Goal: Task Accomplishment & Management: Complete application form

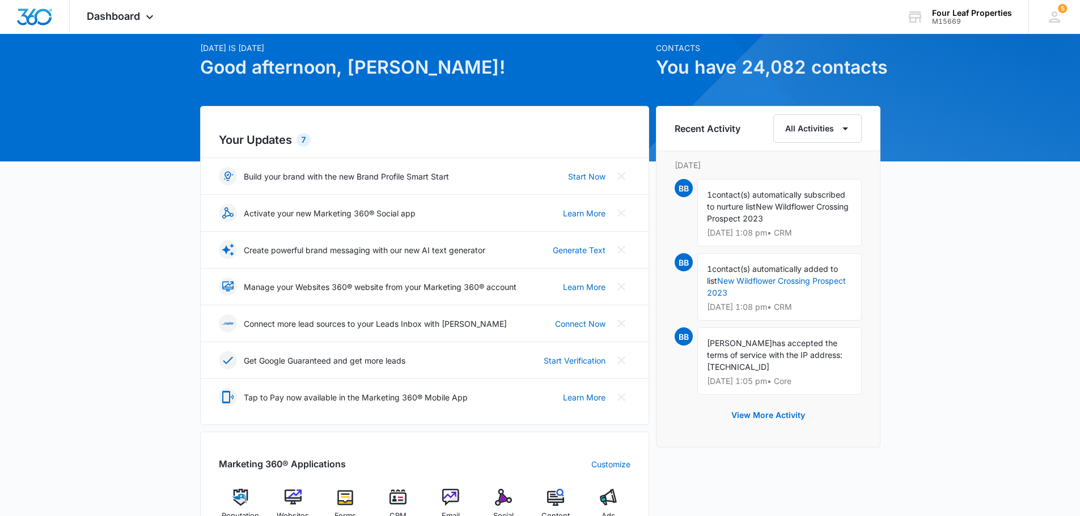
scroll to position [170, 0]
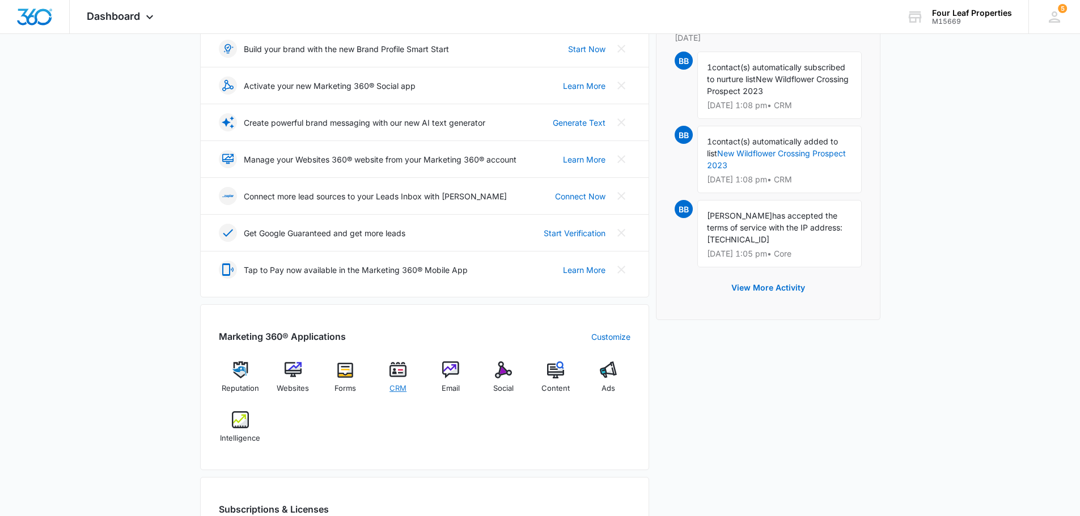
click at [402, 376] on img at bounding box center [397, 370] width 17 height 17
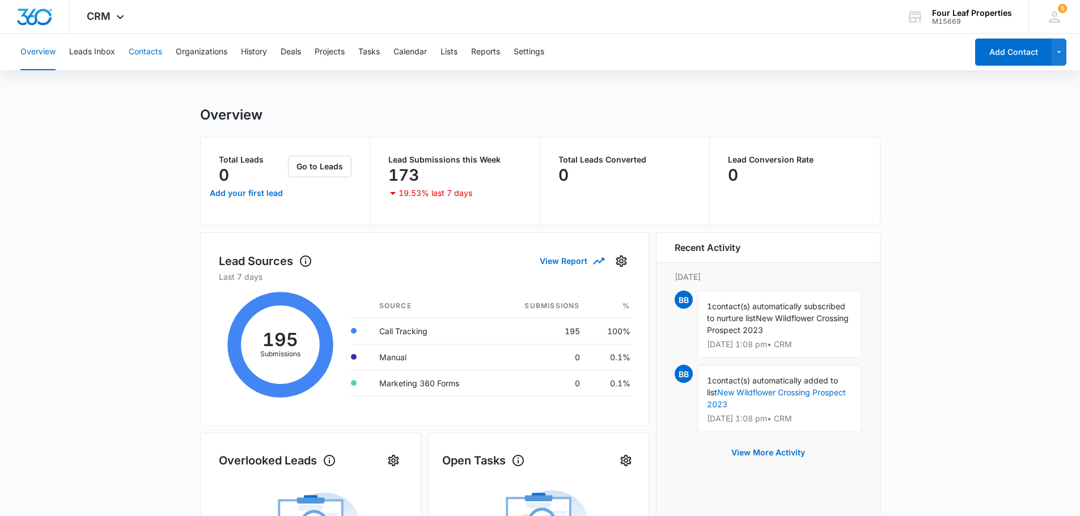
click at [151, 53] on button "Contacts" at bounding box center [145, 52] width 33 height 36
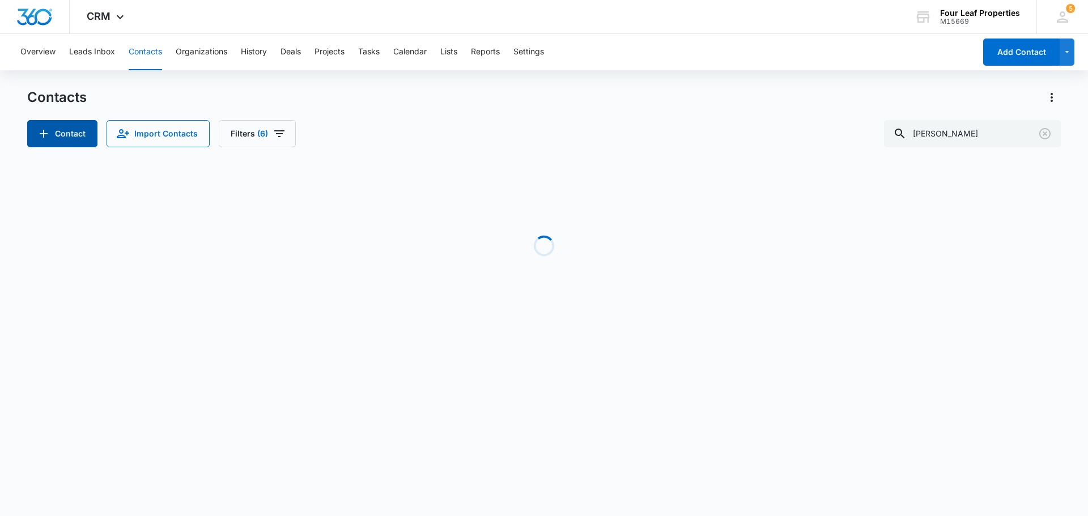
click at [60, 137] on button "Contact" at bounding box center [62, 133] width 70 height 27
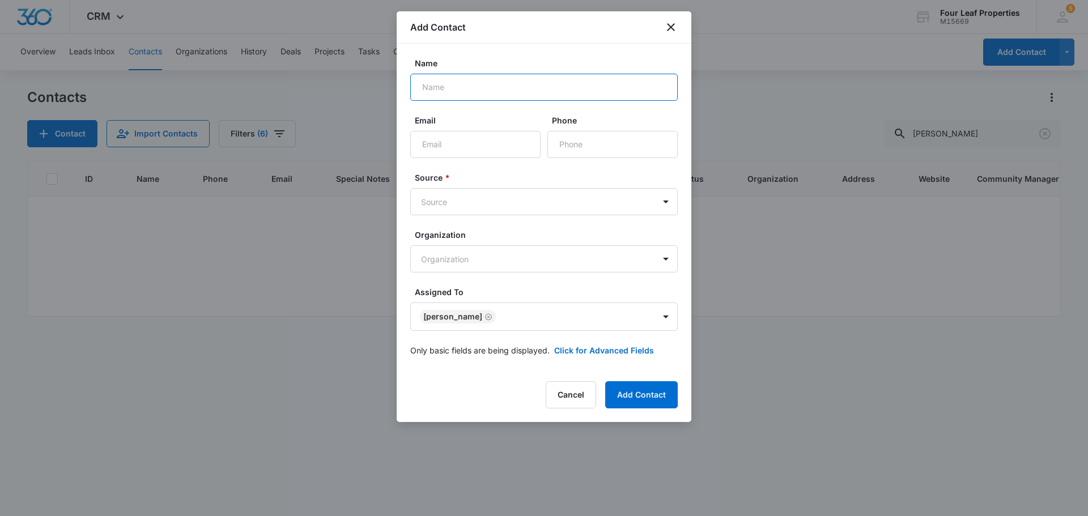
click at [470, 92] on input "Name" at bounding box center [544, 87] width 268 height 27
type input "[PERSON_NAME]"
click at [446, 147] on input "Email" at bounding box center [475, 144] width 130 height 27
paste input "[PERSON_NAME][EMAIL_ADDRESS][PERSON_NAME][DOMAIN_NAME]"
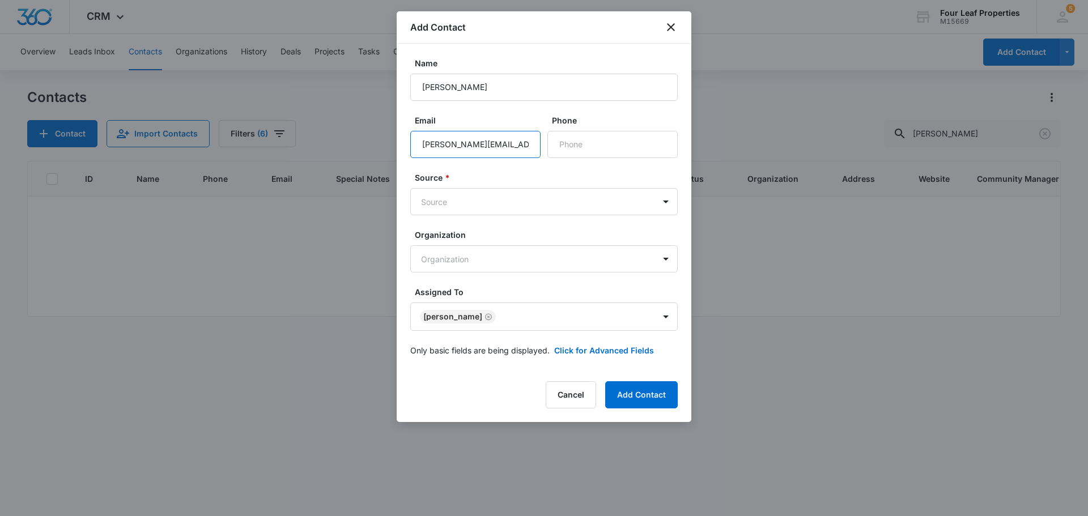
scroll to position [0, 10]
type input "[PERSON_NAME][EMAIL_ADDRESS][PERSON_NAME][DOMAIN_NAME]"
click at [598, 136] on input "Phone" at bounding box center [613, 144] width 130 height 27
paste input "[PHONE_NUMBER]"
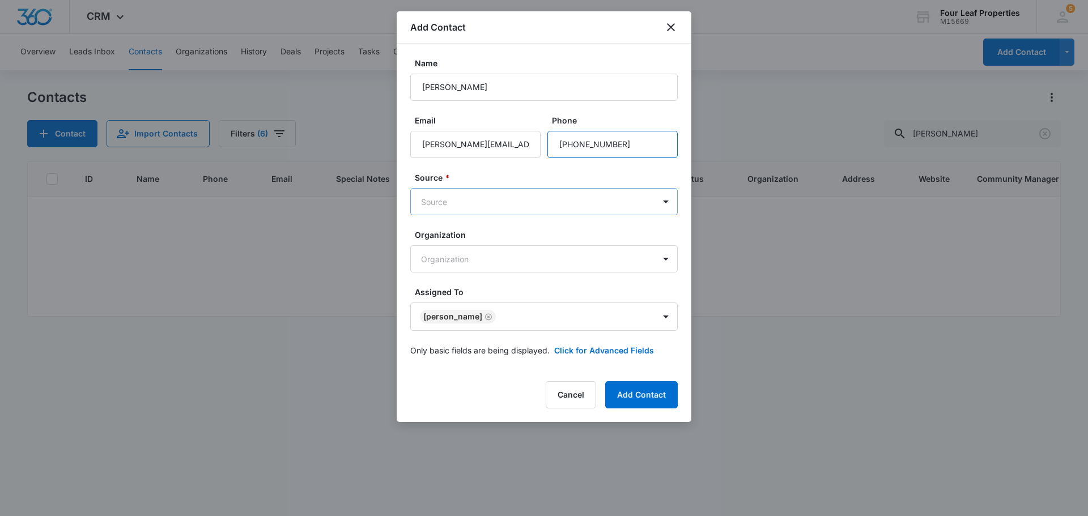
type input "[PHONE_NUMBER]"
click at [628, 198] on body "CRM Apps Reputation Websites Forms CRM Email Social Content Ads Intelligence Fi…" at bounding box center [544, 258] width 1088 height 516
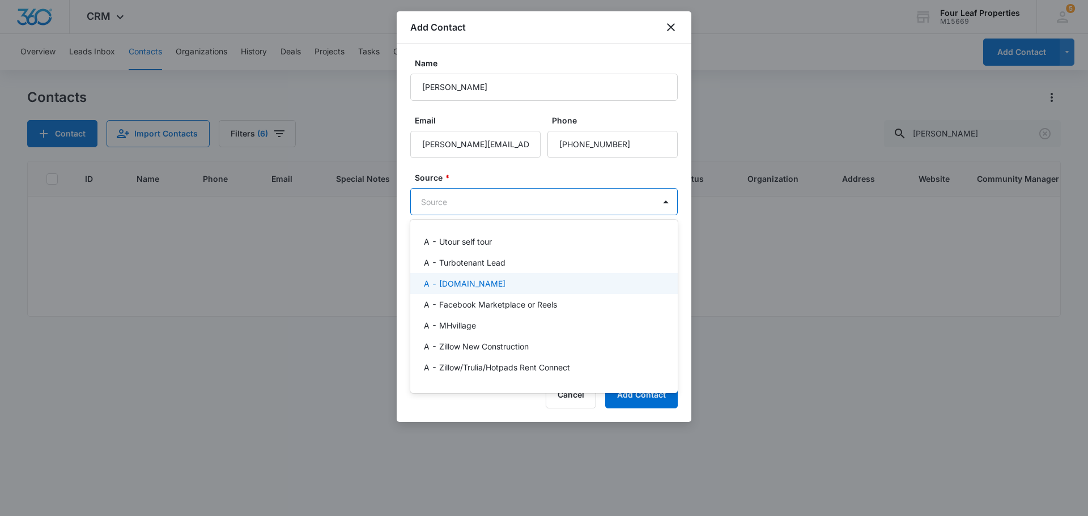
scroll to position [57, 0]
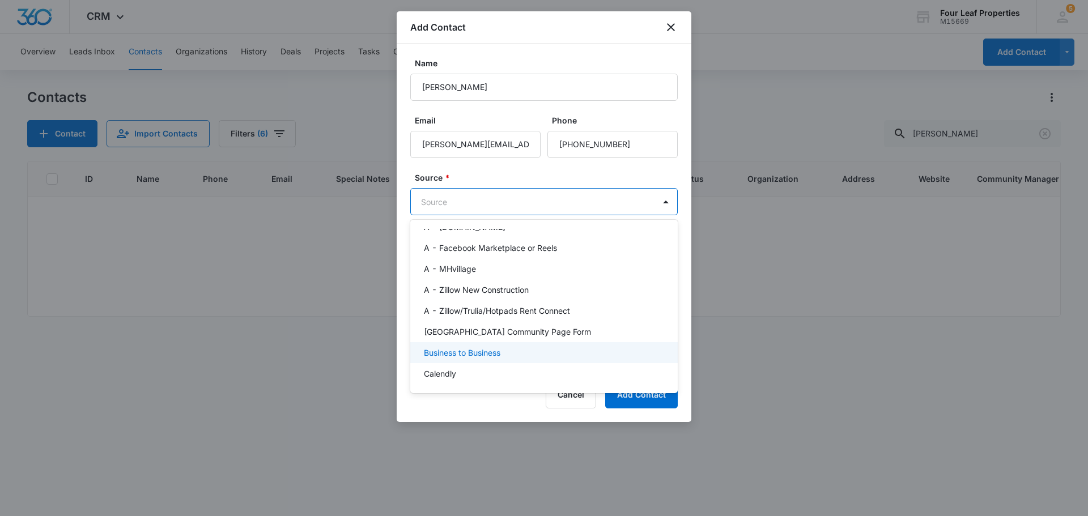
click at [523, 351] on div "Business to Business" at bounding box center [543, 353] width 238 height 12
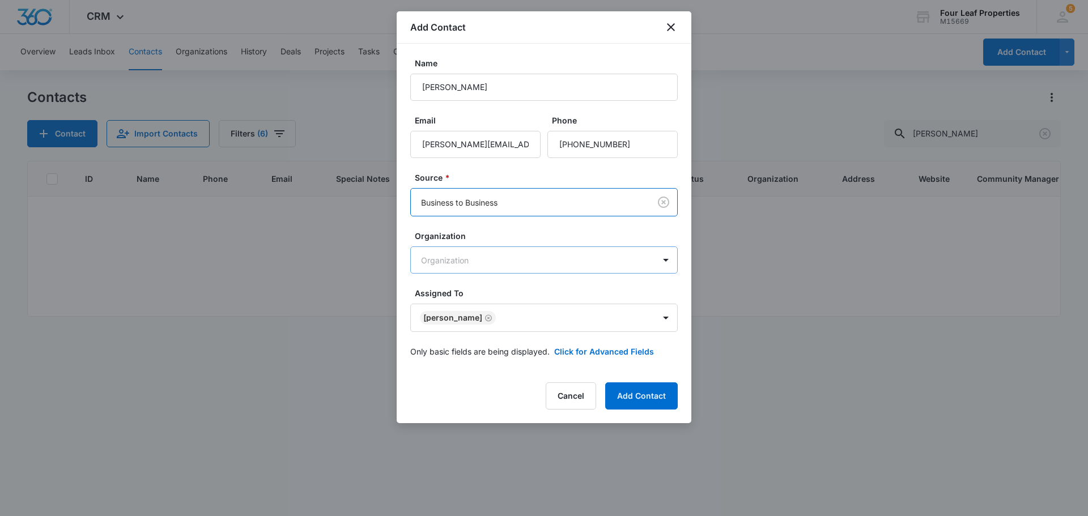
click at [487, 264] on body "CRM Apps Reputation Websites Forms CRM Email Social Content Ads Intelligence Fi…" at bounding box center [544, 258] width 1088 height 516
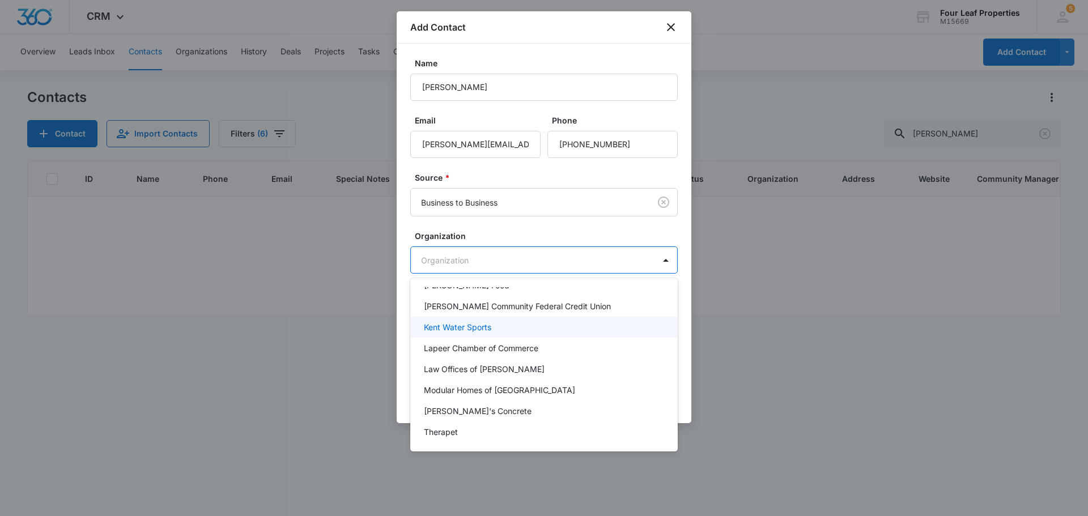
scroll to position [168, 0]
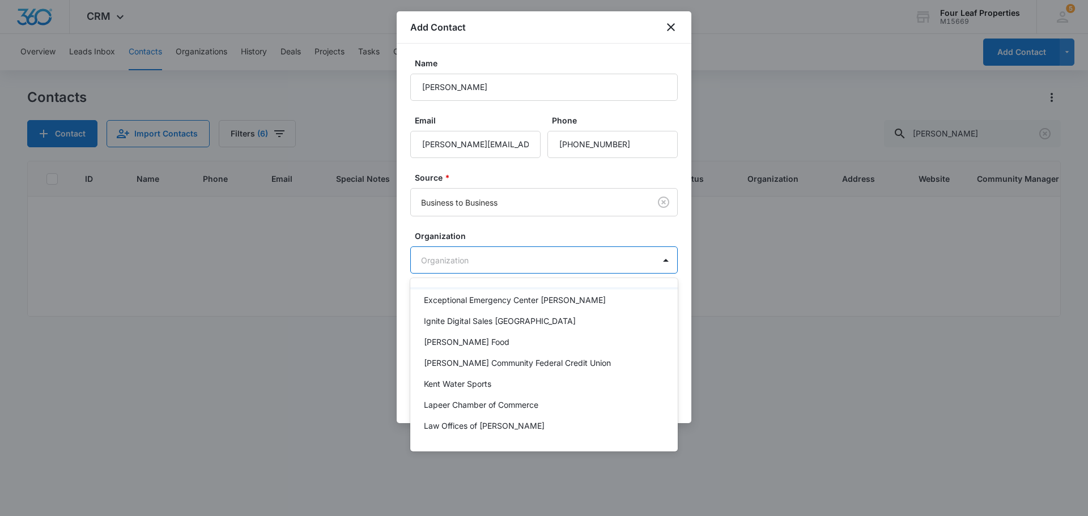
click at [408, 226] on div at bounding box center [544, 258] width 1088 height 516
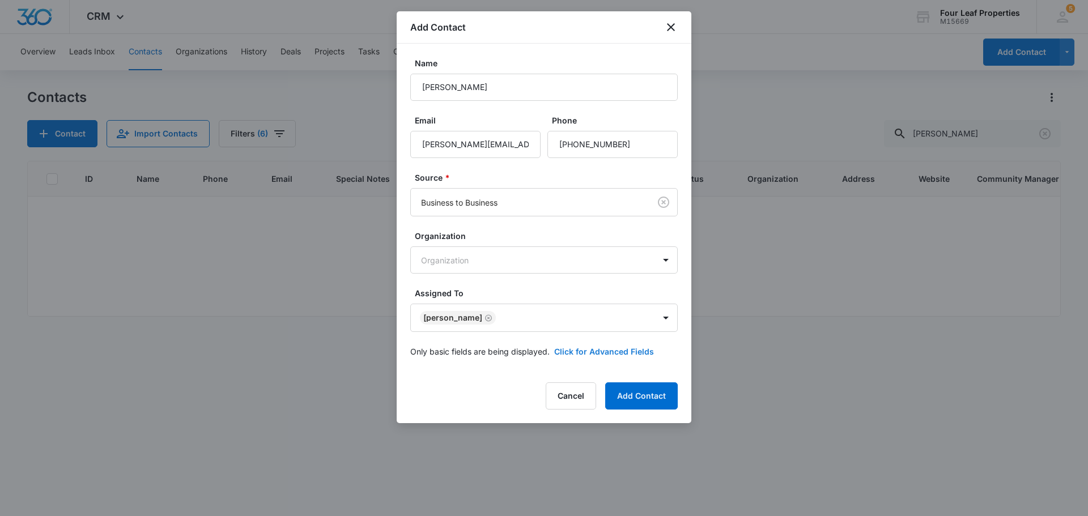
click at [601, 352] on button "Click for Advanced Fields" at bounding box center [604, 352] width 100 height 12
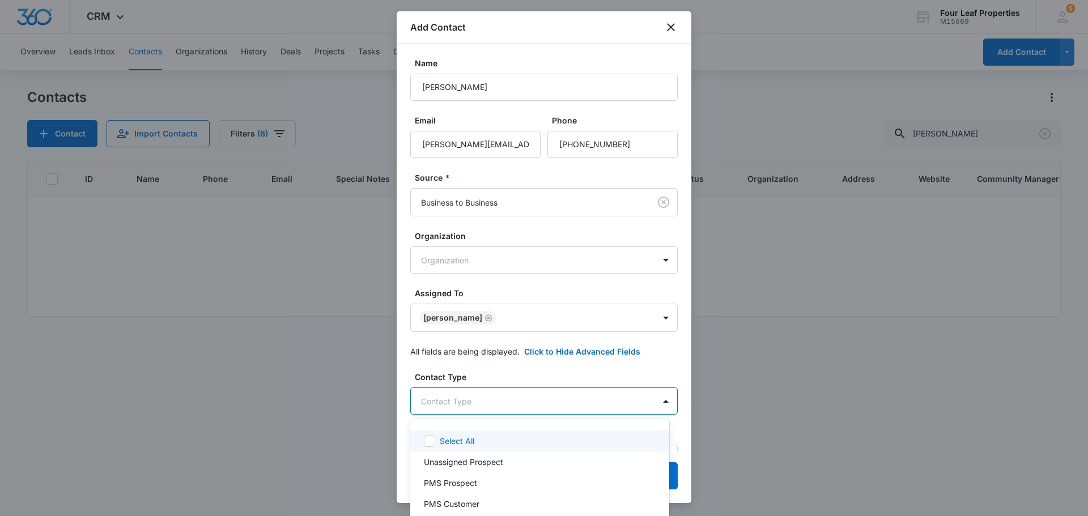
click at [537, 403] on body "CRM Apps Reputation Websites Forms CRM Email Social Content Ads Intelligence Fi…" at bounding box center [544, 258] width 1088 height 516
click at [681, 364] on div at bounding box center [544, 258] width 1088 height 516
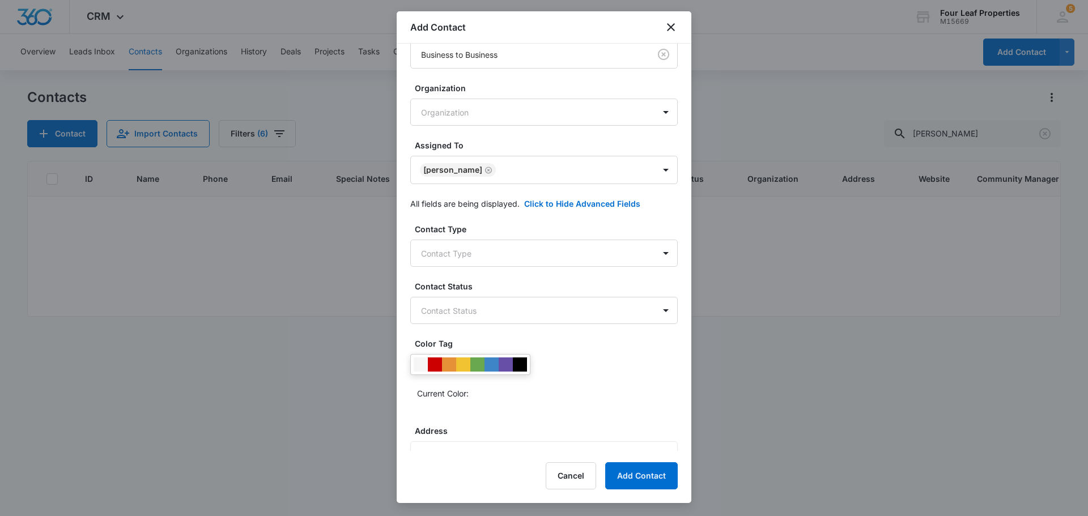
scroll to position [170, 0]
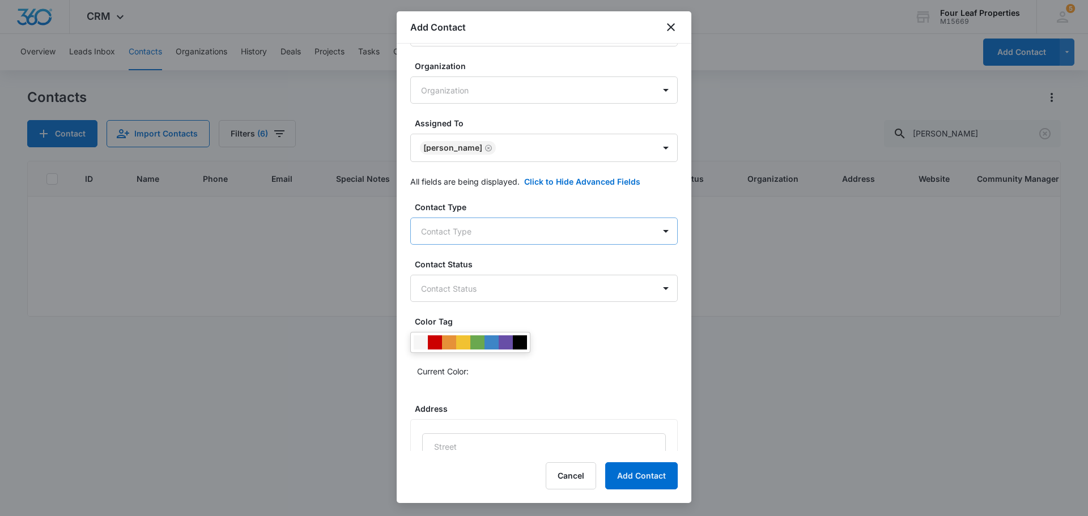
click at [536, 228] on body "CRM Apps Reputation Websites Forms CRM Email Social Content Ads Intelligence Fi…" at bounding box center [544, 258] width 1088 height 516
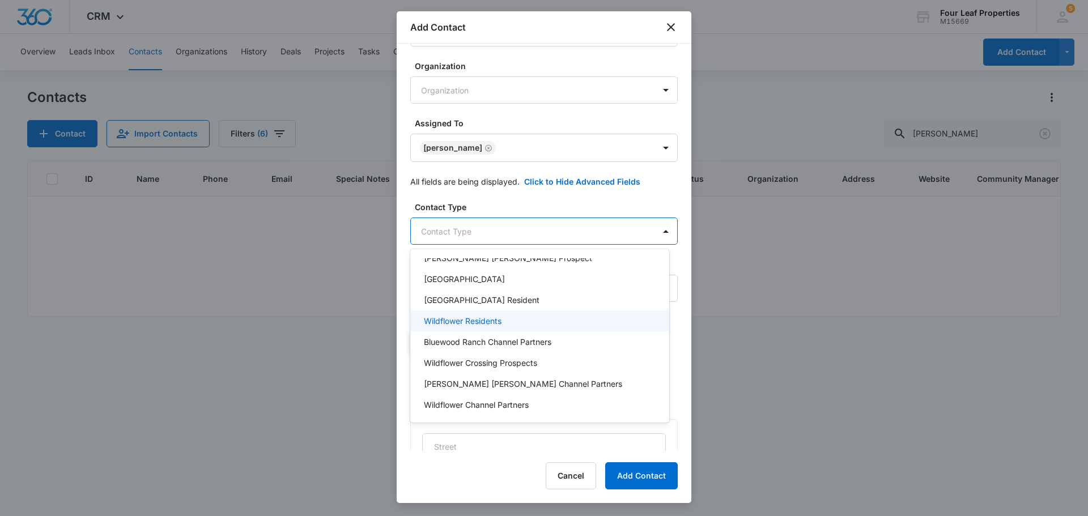
scroll to position [478, 0]
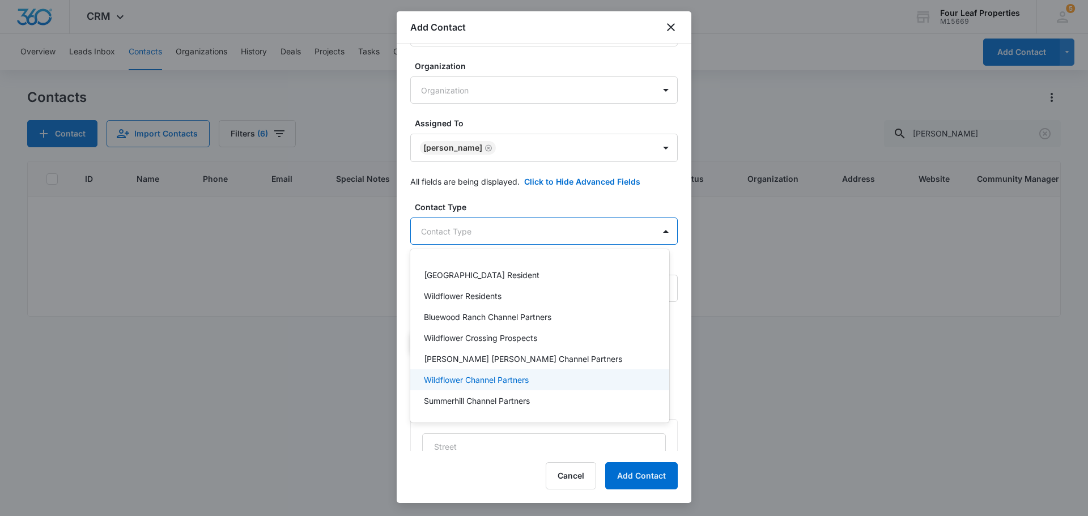
click at [506, 381] on p "Wildflower Channel Partners" at bounding box center [476, 380] width 105 height 12
click at [662, 189] on div at bounding box center [544, 258] width 1088 height 516
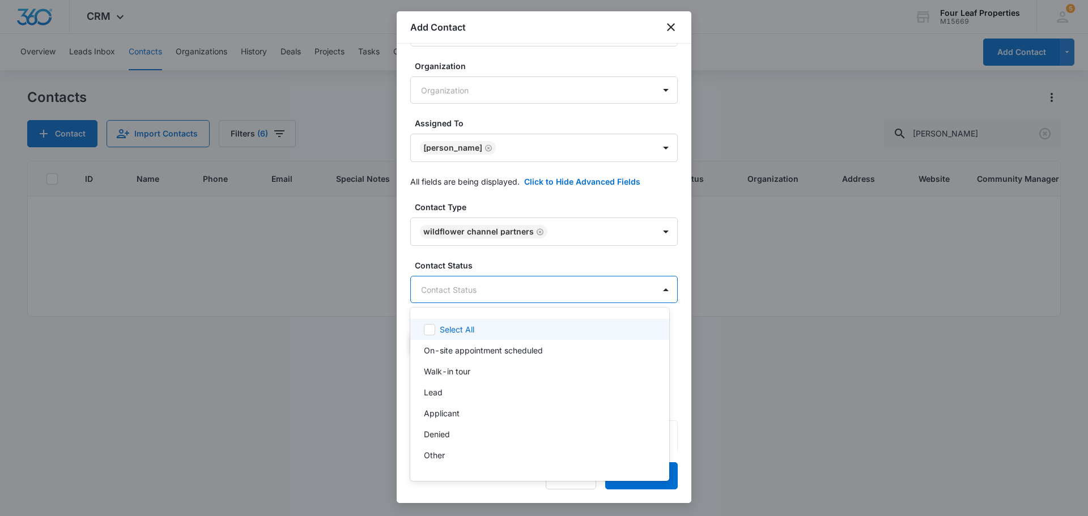
click at [508, 286] on body "CRM Apps Reputation Websites Forms CRM Email Social Content Ads Intelligence Fi…" at bounding box center [544, 258] width 1088 height 516
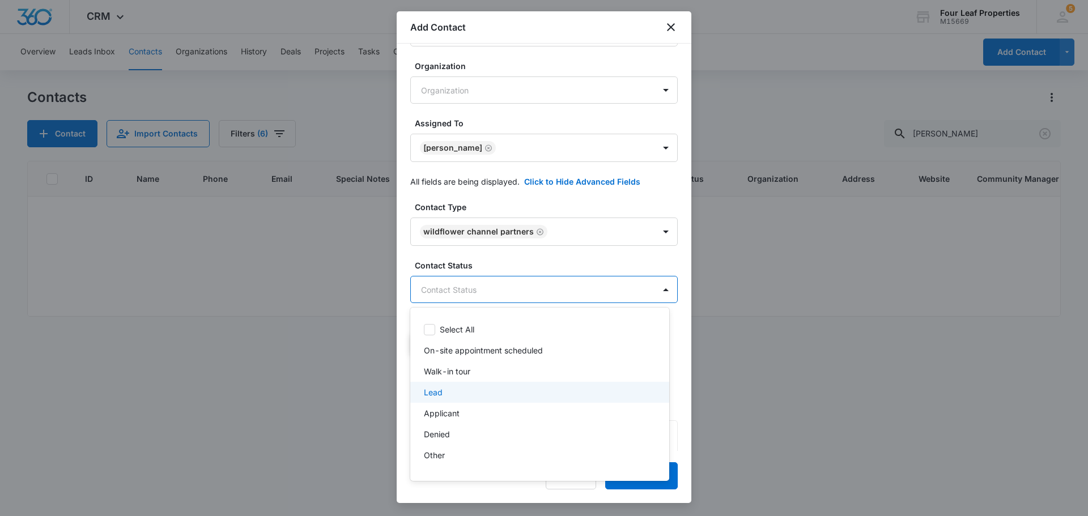
scroll to position [17, 0]
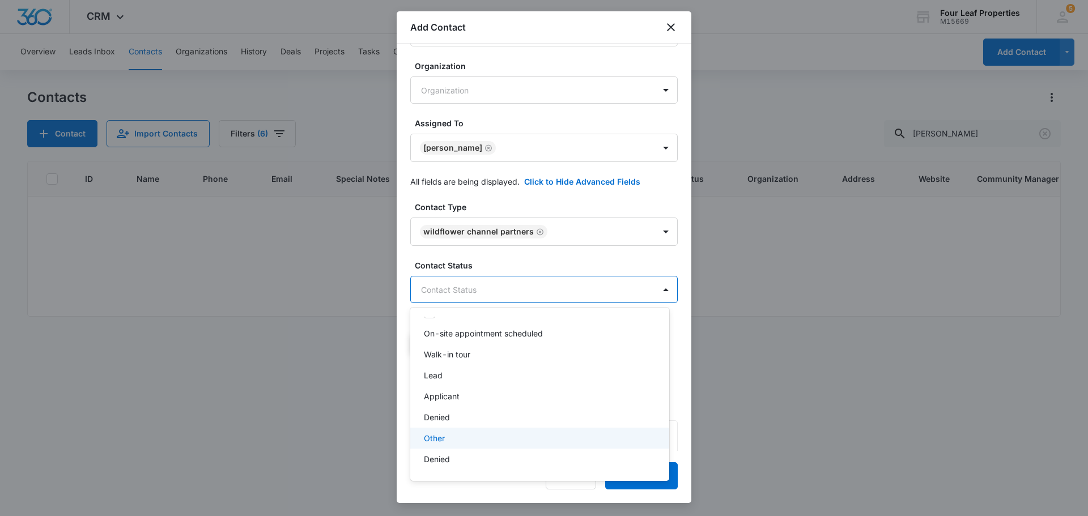
click at [460, 440] on div "Other" at bounding box center [539, 439] width 230 height 12
click at [558, 257] on div at bounding box center [544, 258] width 1088 height 516
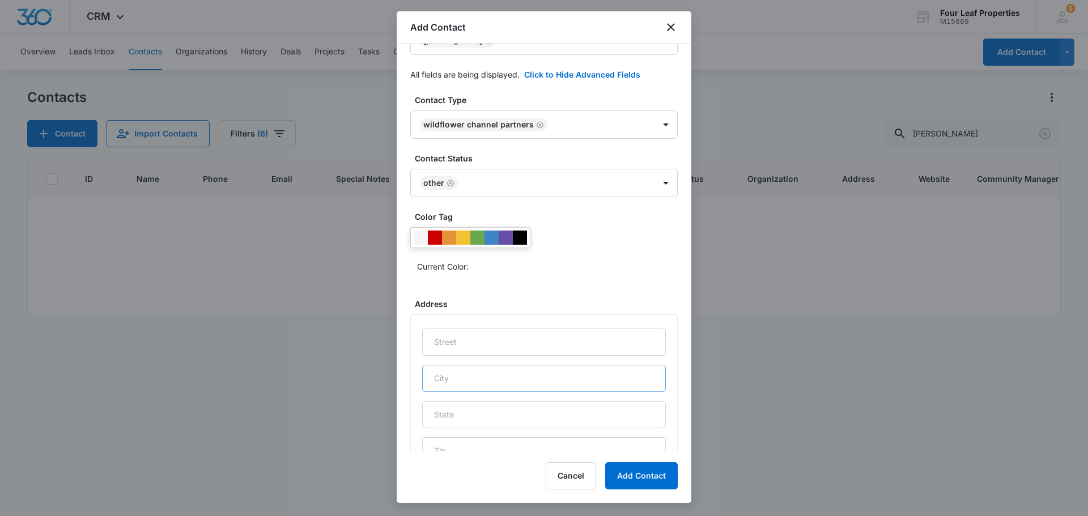
scroll to position [340, 0]
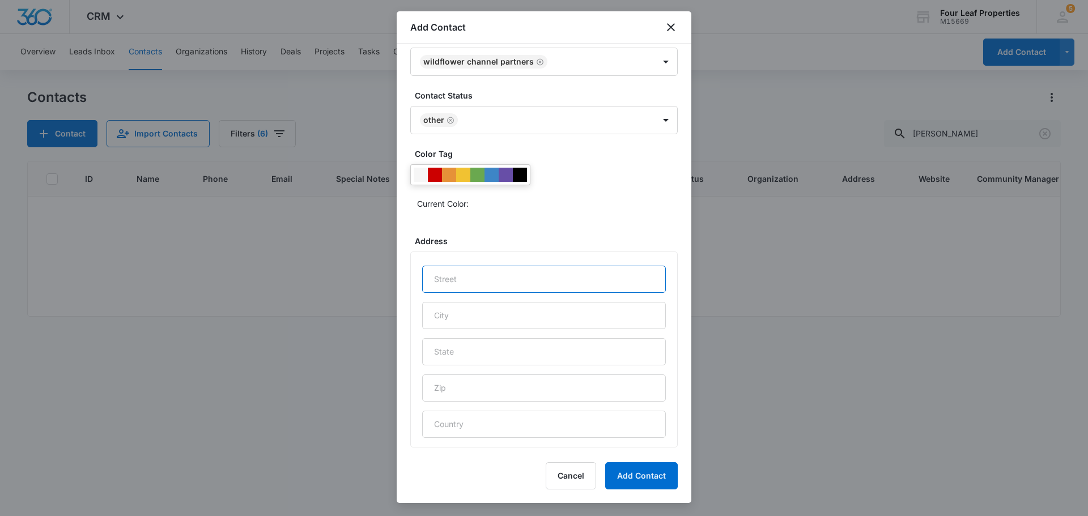
click at [512, 282] on input "text" at bounding box center [544, 279] width 244 height 27
paste input "[STREET_ADDRESS]"
type input "[STREET_ADDRESS]"
click at [487, 312] on input "text" at bounding box center [544, 315] width 244 height 27
type input "St. [PERSON_NAME]"
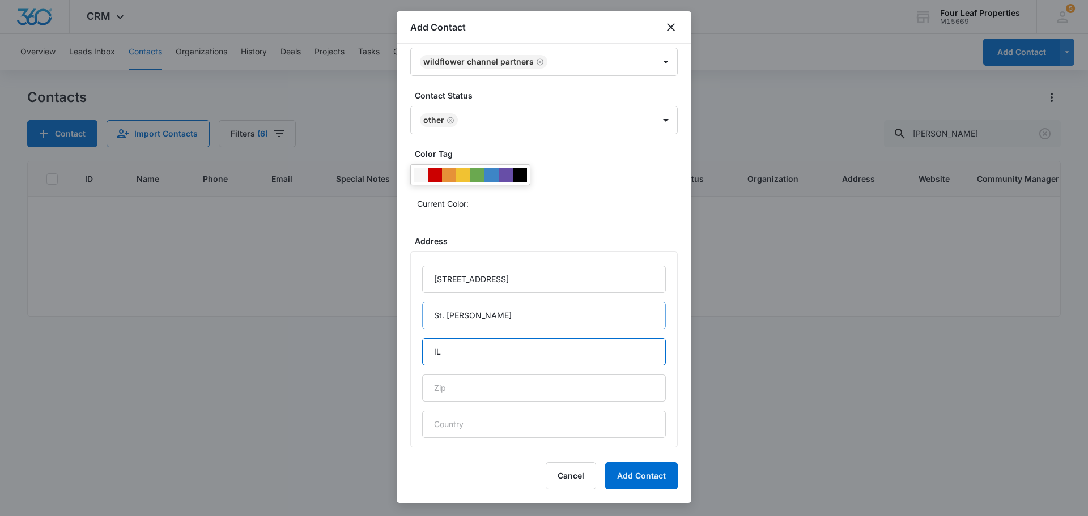
type input "IL"
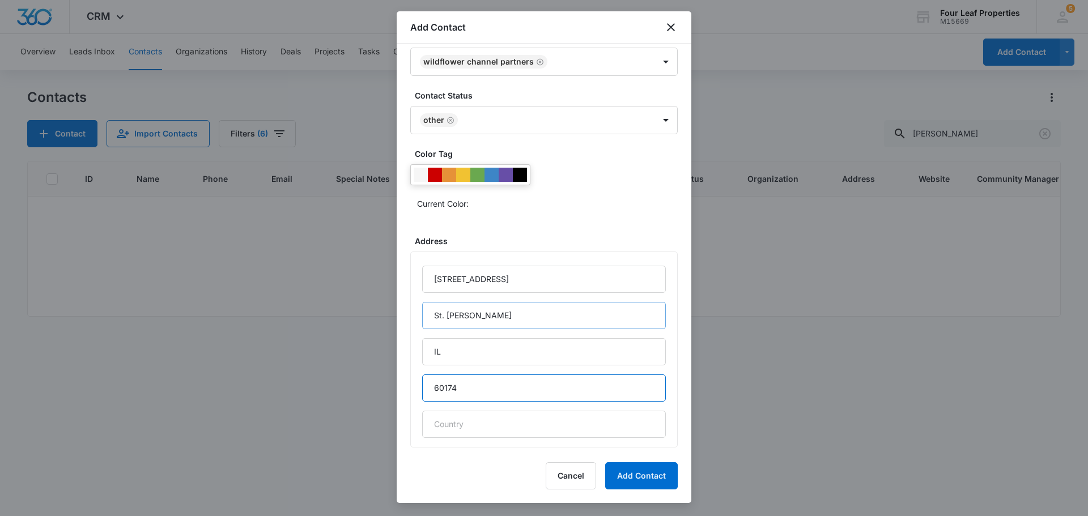
type input "60174"
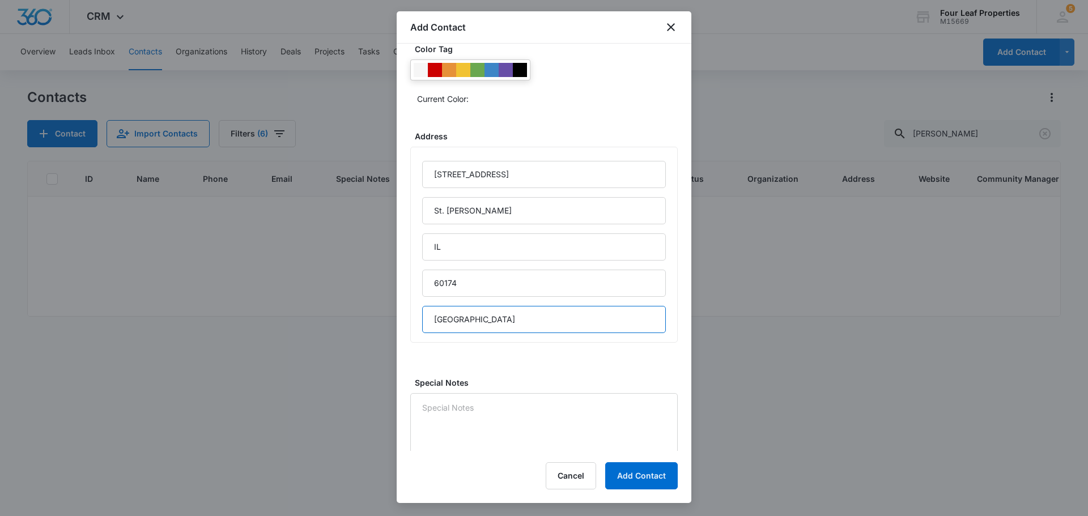
scroll to position [452, 0]
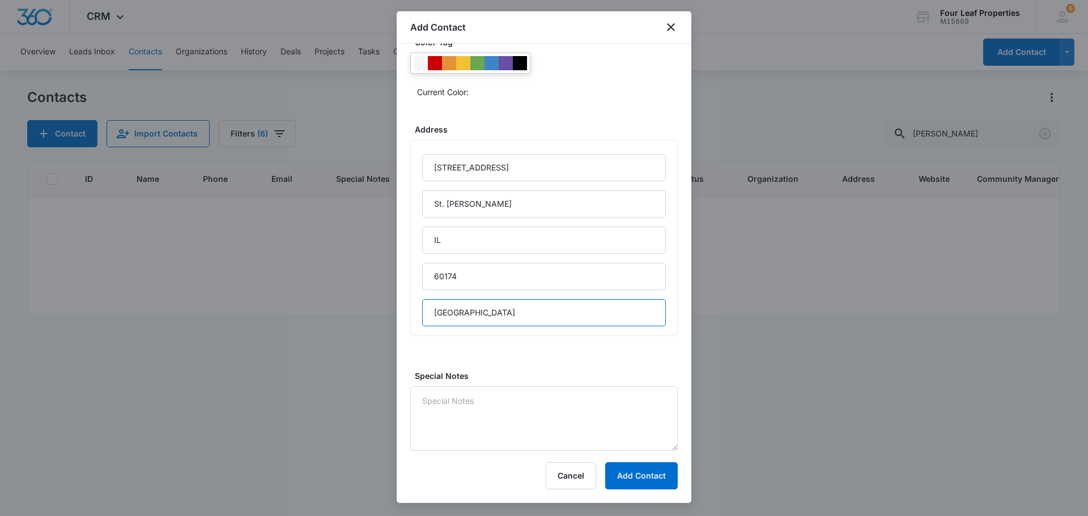
type input "[GEOGRAPHIC_DATA]"
click at [454, 400] on textarea "Special Notes" at bounding box center [544, 419] width 268 height 65
paste textarea "[PERSON_NAME] Relocation Search Specialist [STREET_ADDRESS][PERSON_NAME] Direct…"
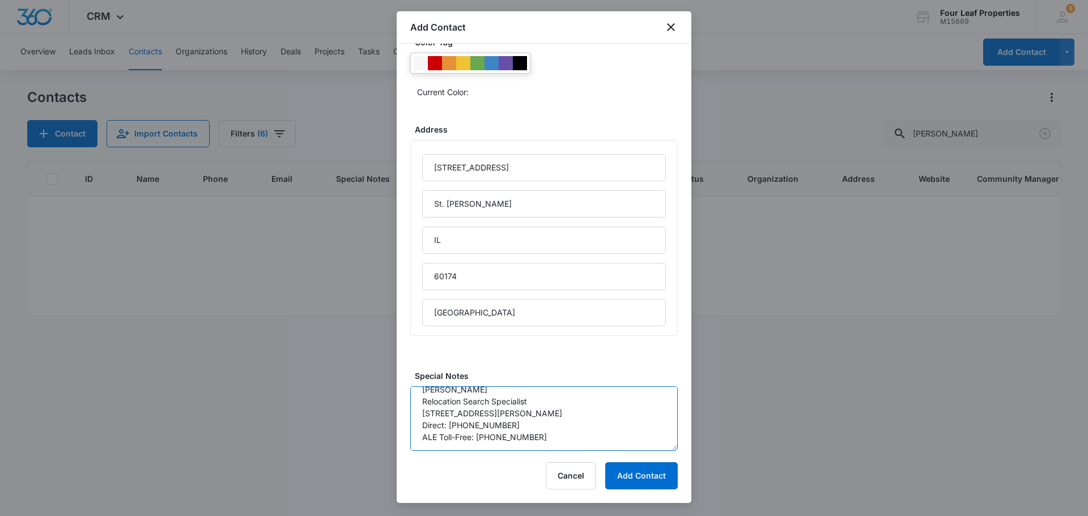
scroll to position [0, 0]
click at [419, 413] on textarea "[PERSON_NAME] Relocation Search Specialist [STREET_ADDRESS][PERSON_NAME] Direct…" at bounding box center [544, 419] width 268 height 65
type textarea "[PERSON_NAME] Relocation Search Specialist [STREET_ADDRESS][PERSON_NAME] Direct…"
click at [632, 476] on button "Add Contact" at bounding box center [641, 476] width 73 height 27
